Goal: Complete application form

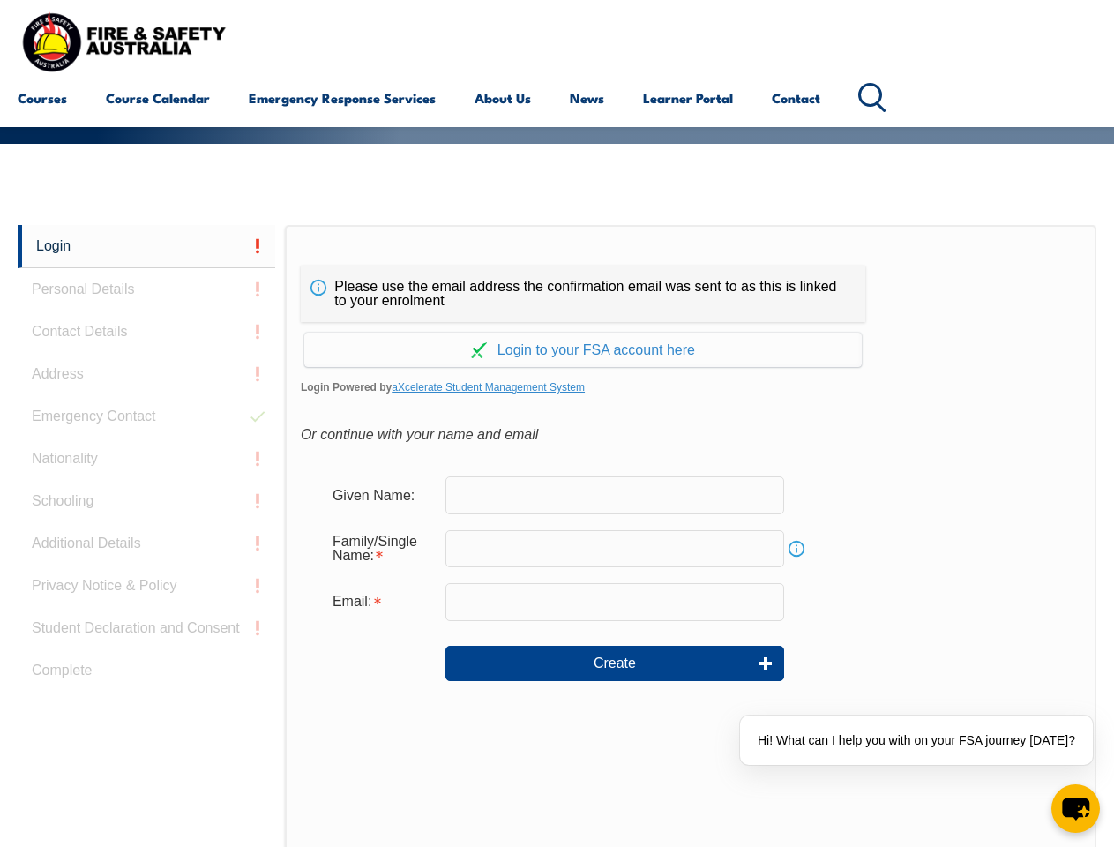
click at [557, 269] on div "Please use the email address the confirmation email was sent to as this is link…" at bounding box center [583, 294] width 565 height 56
click at [557, 535] on input "text" at bounding box center [614, 548] width 339 height 37
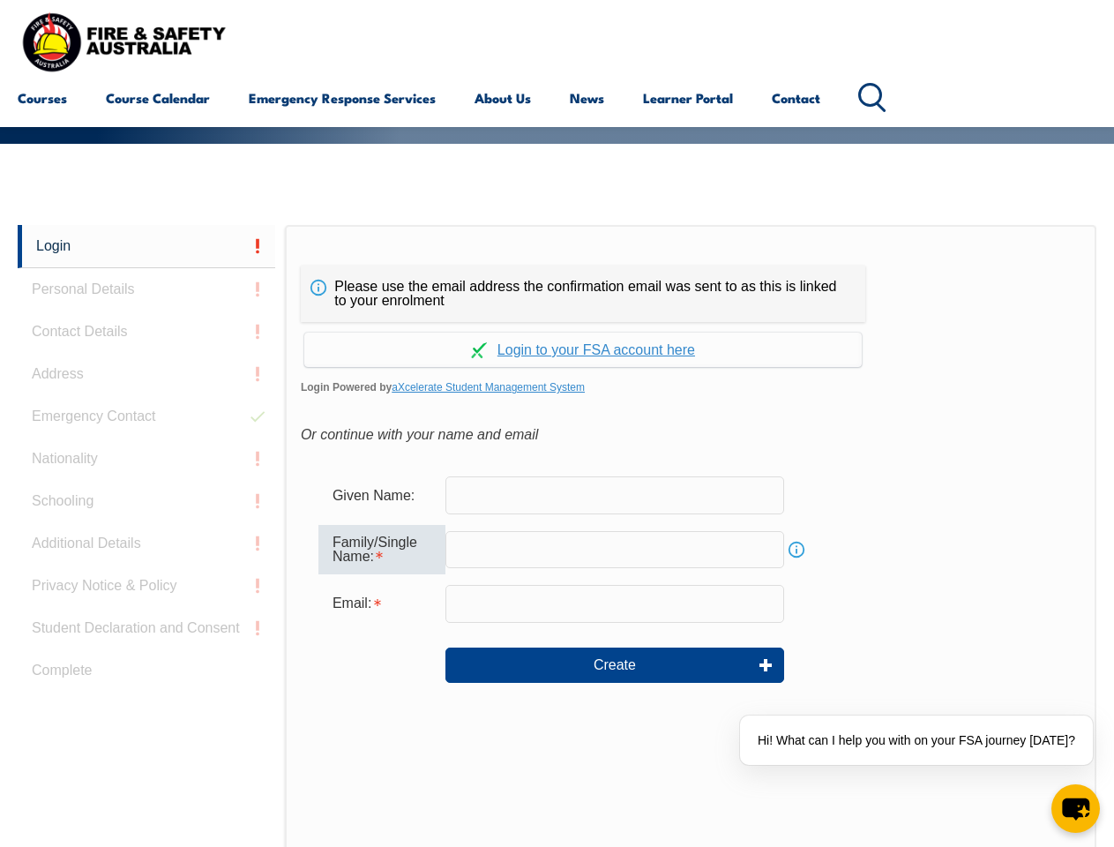
click at [146, 246] on link "Login" at bounding box center [147, 246] width 258 height 43
click at [146, 289] on div "Login Personal Details Contact Details Address Emergency Contact Nationality Sc…" at bounding box center [151, 666] width 267 height 883
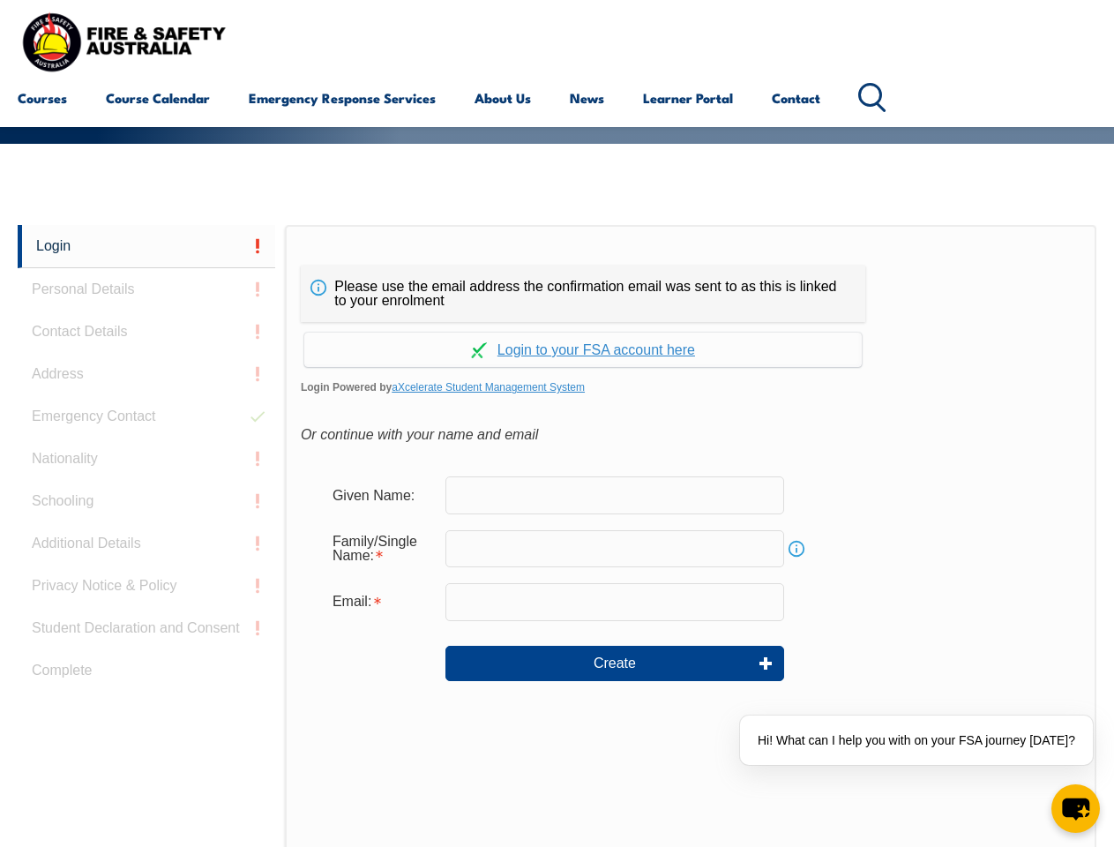
click at [146, 332] on div "Login Personal Details Contact Details Address Emergency Contact Nationality Sc…" at bounding box center [151, 665] width 267 height 881
click at [146, 374] on div "Login Personal Details Contact Details Address Emergency Contact Nationality Sc…" at bounding box center [151, 665] width 267 height 881
click at [146, 416] on div "Login Personal Details Contact Details Address Emergency Contact Nationality Sc…" at bounding box center [151, 665] width 267 height 881
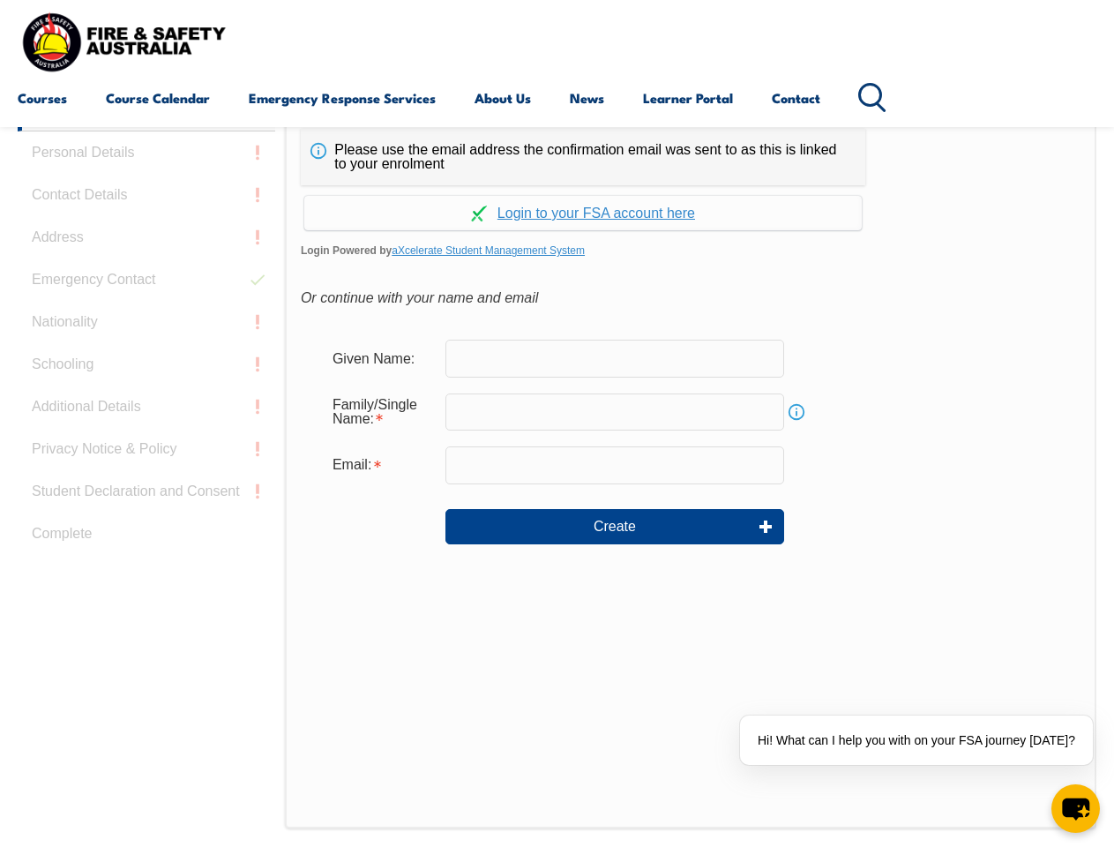
click at [146, 459] on div "Login Personal Details Contact Details Address Emergency Contact Nationality Sc…" at bounding box center [151, 528] width 267 height 881
click at [146, 501] on div "Login Personal Details Contact Details Address Emergency Contact Nationality Sc…" at bounding box center [151, 528] width 267 height 881
click at [146, 543] on div "Login Personal Details Contact Details Address Emergency Contact Nationality Sc…" at bounding box center [151, 528] width 267 height 881
